Goal: Book appointment/travel/reservation

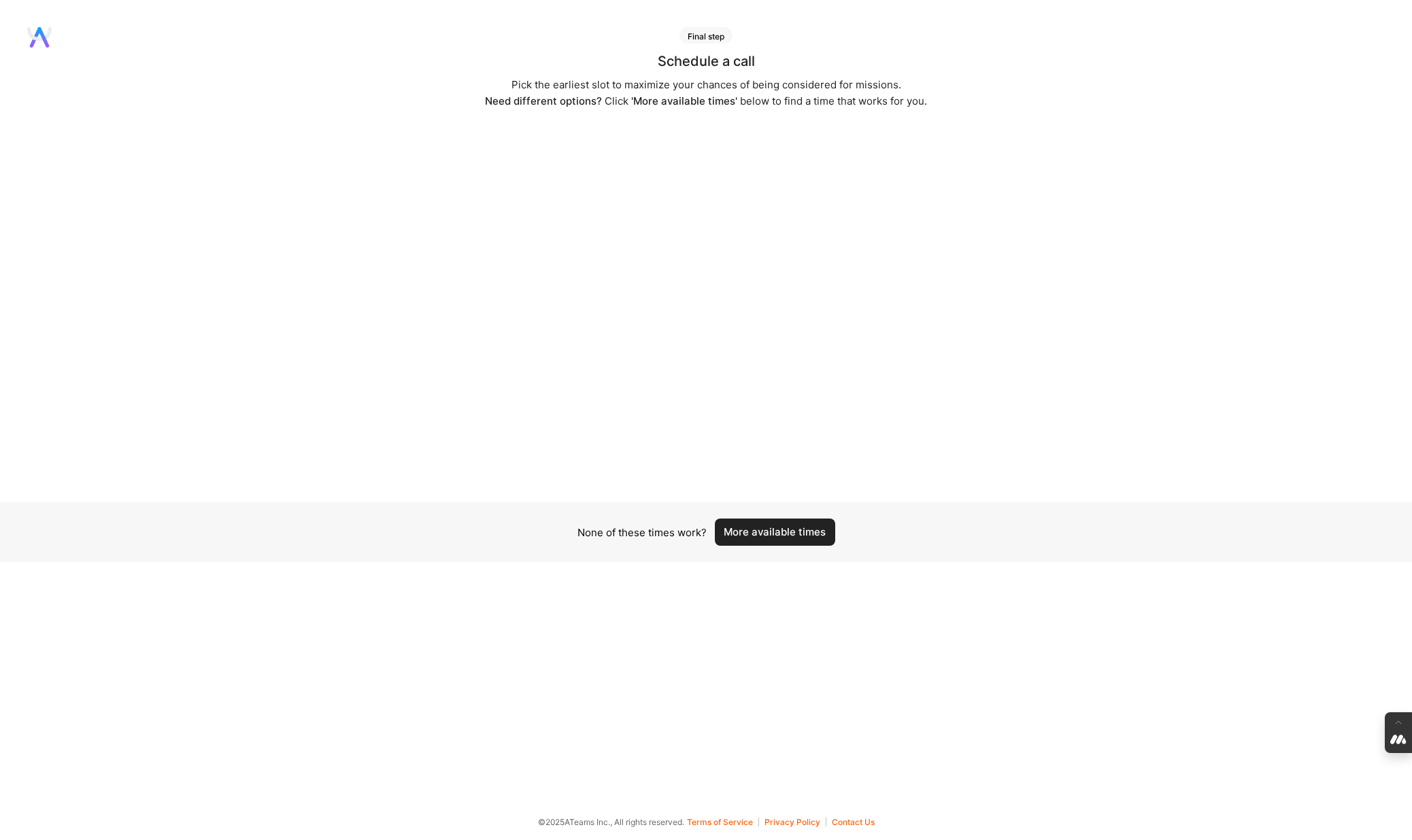
click at [789, 531] on button "More available times" at bounding box center [775, 532] width 120 height 28
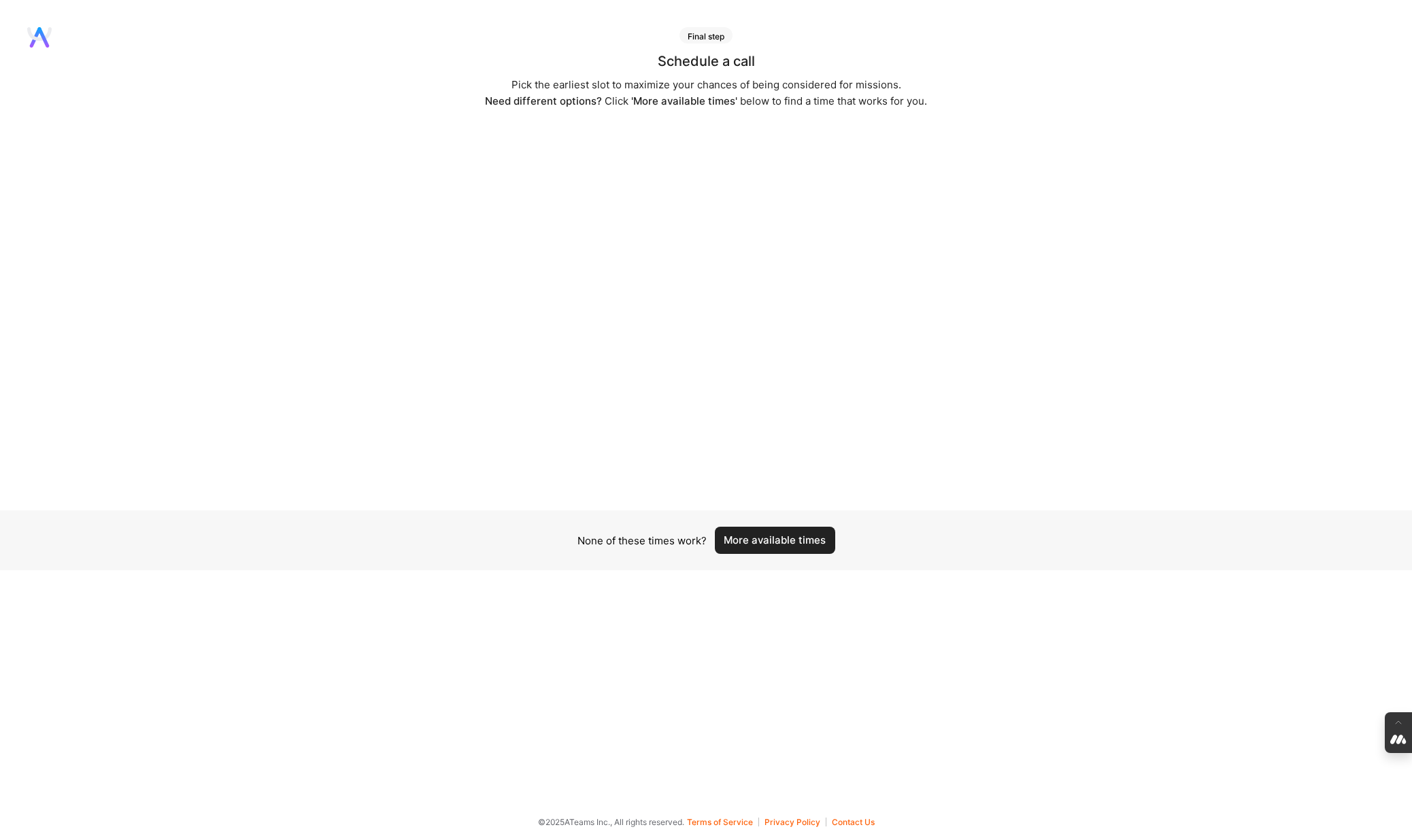
click at [789, 531] on button "More available times" at bounding box center [775, 541] width 120 height 28
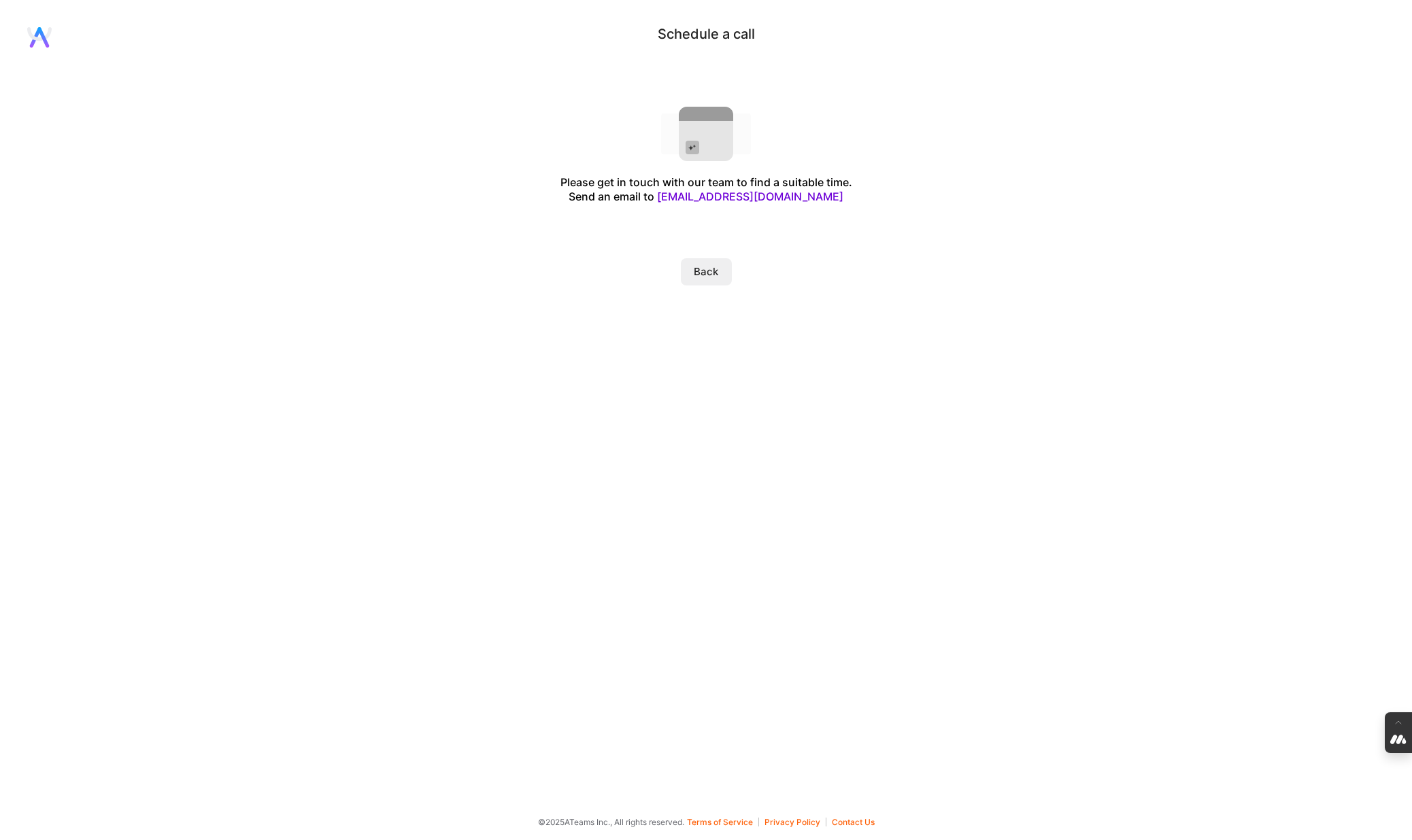
click at [712, 273] on button "Back" at bounding box center [706, 272] width 51 height 28
